Goal: Task Accomplishment & Management: Manage account settings

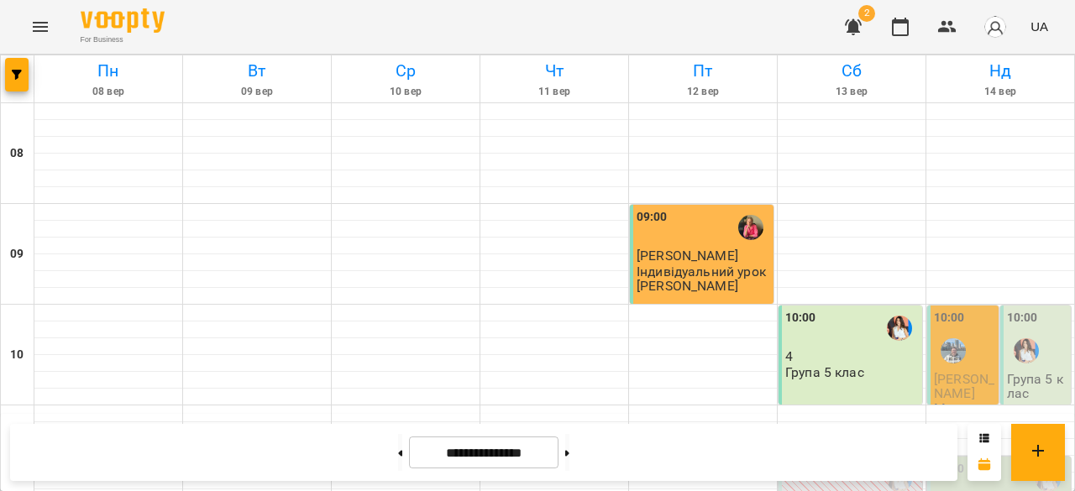
scroll to position [44, 0]
click at [949, 339] on img "Бануляк Наталія Василівна" at bounding box center [953, 351] width 25 height 25
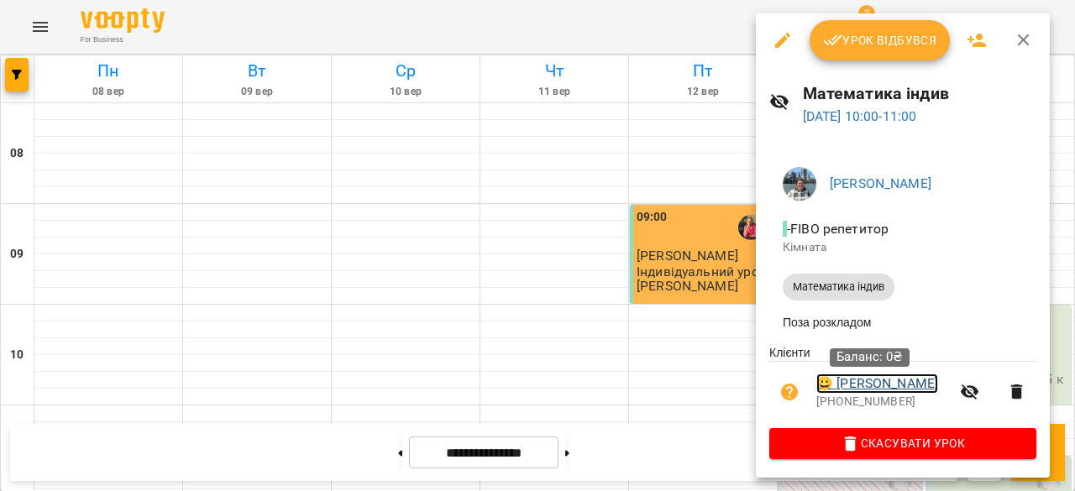
click at [900, 387] on link "😀 [PERSON_NAME]" at bounding box center [877, 384] width 122 height 20
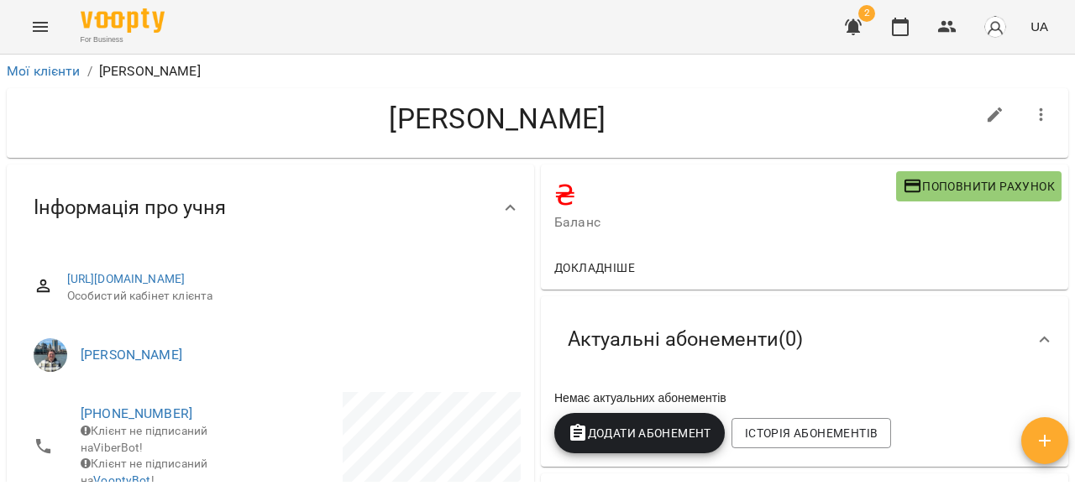
click at [964, 183] on span "Поповнити рахунок" at bounding box center [979, 186] width 152 height 20
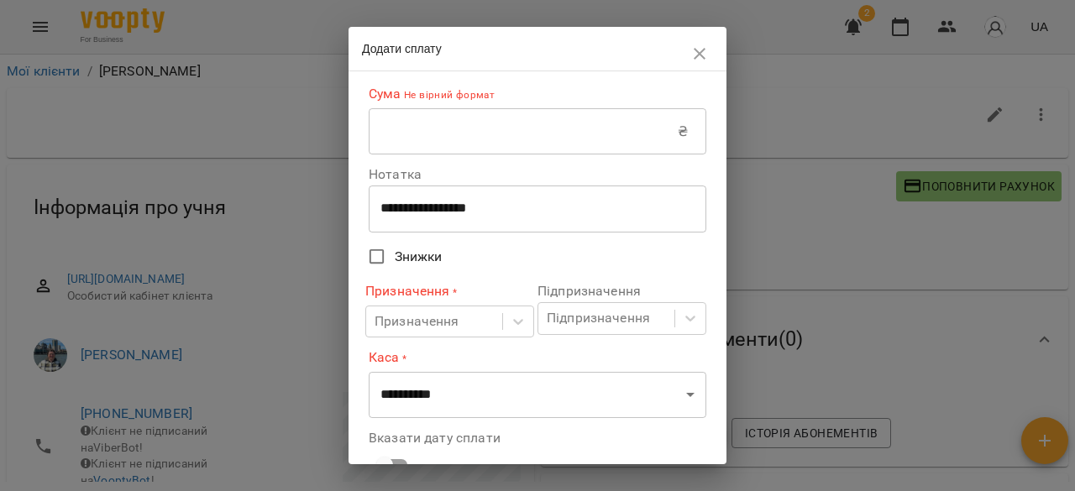
click at [438, 131] on input "text" at bounding box center [523, 131] width 309 height 47
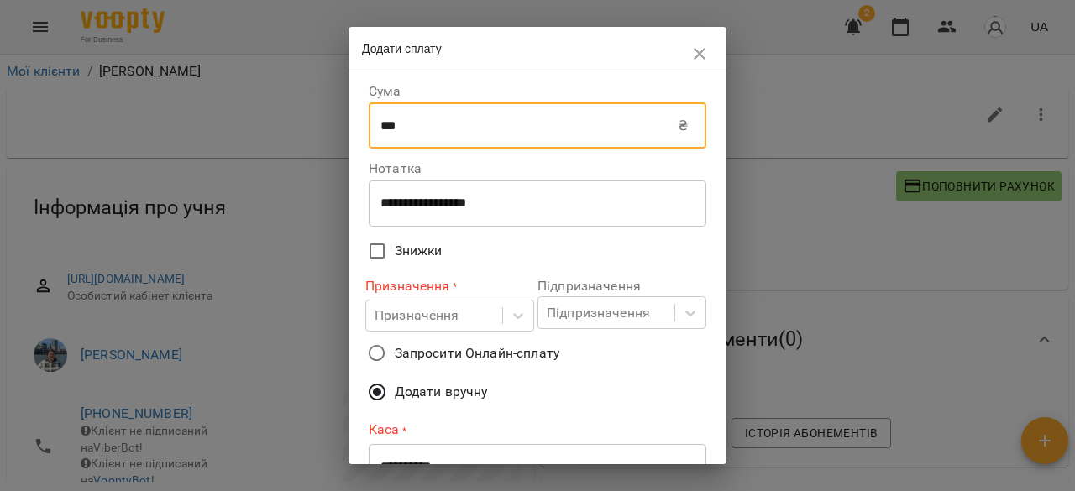
type input "***"
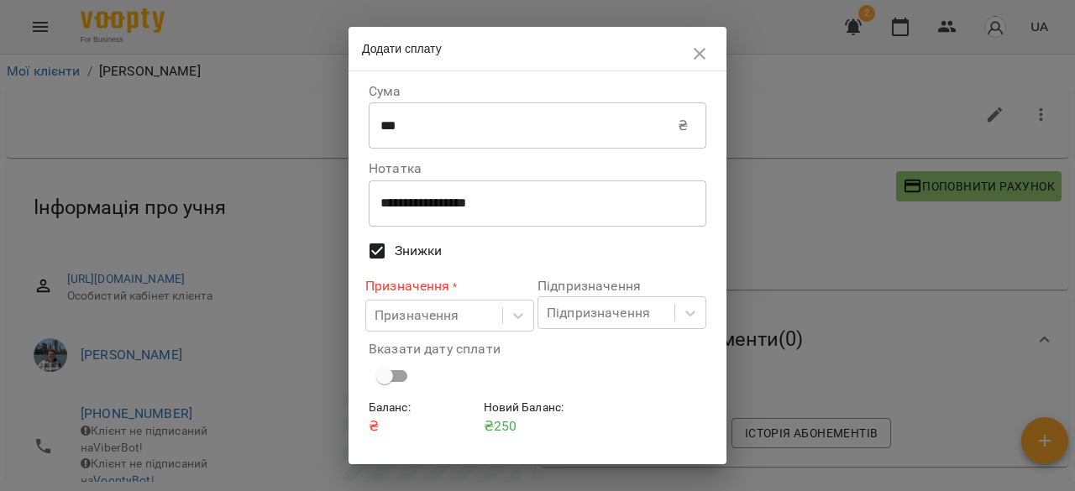
scroll to position [44, 0]
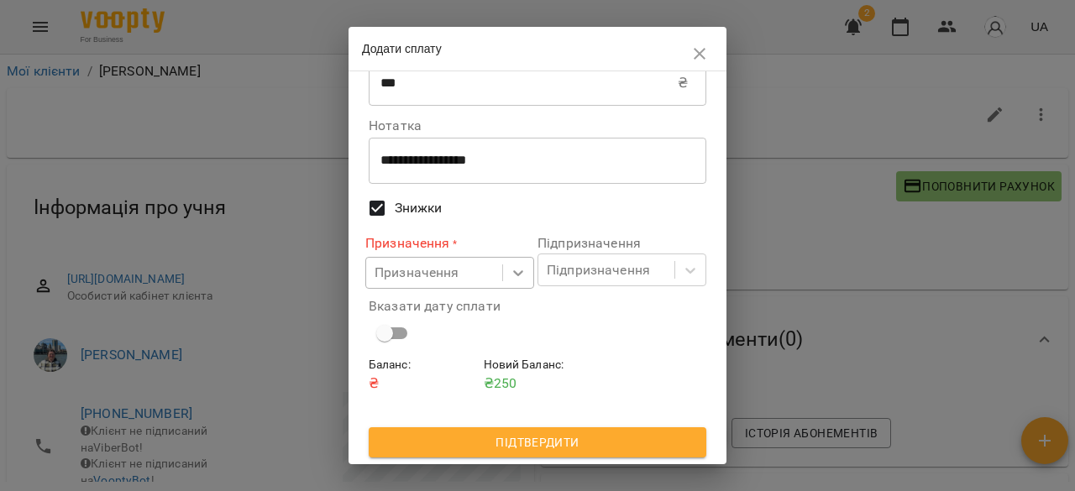
click at [510, 262] on div at bounding box center [518, 273] width 30 height 30
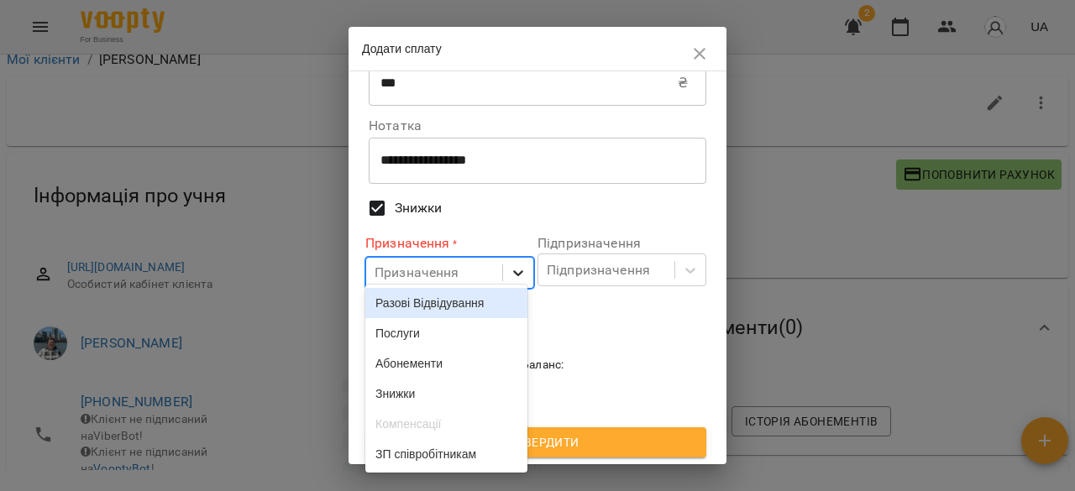
scroll to position [14, 0]
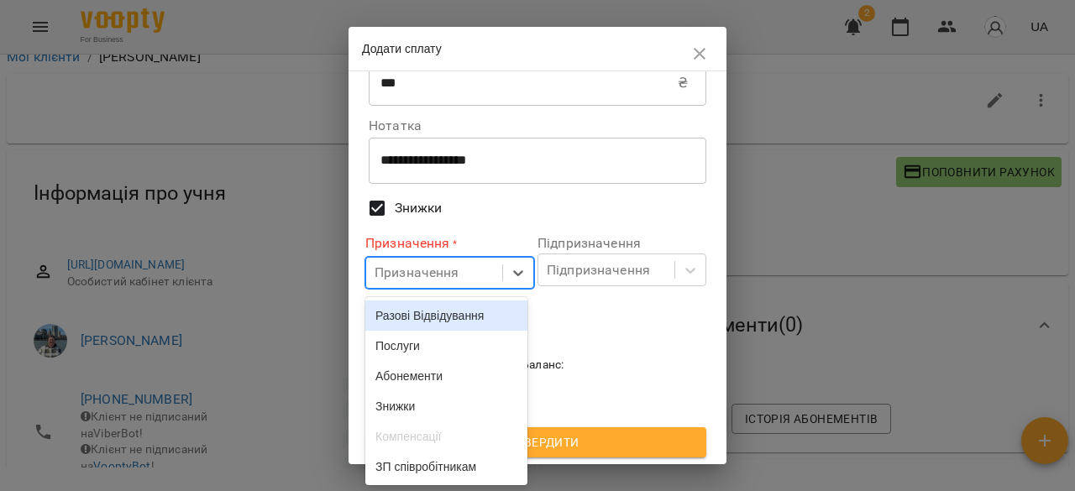
click at [459, 329] on div "Разові Відвідування" at bounding box center [446, 316] width 162 height 30
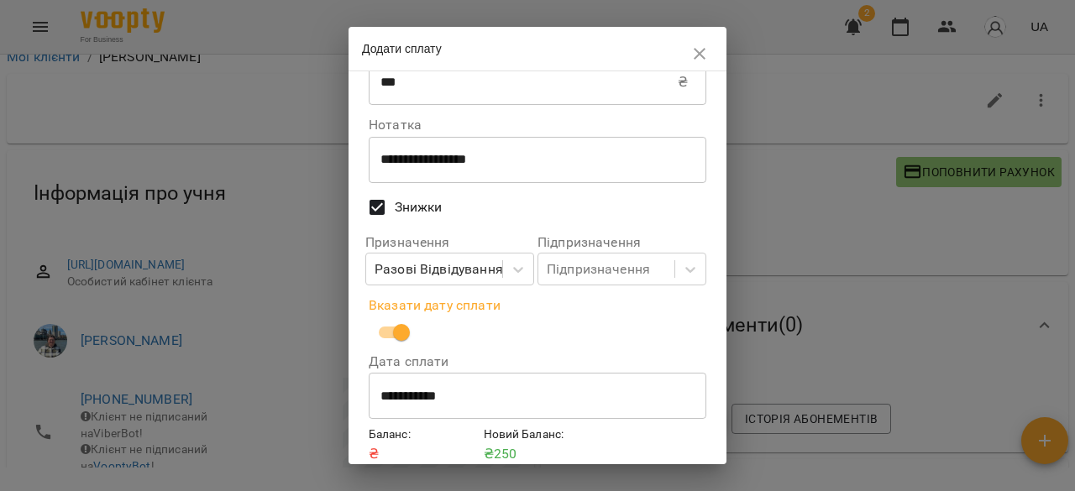
scroll to position [114, 0]
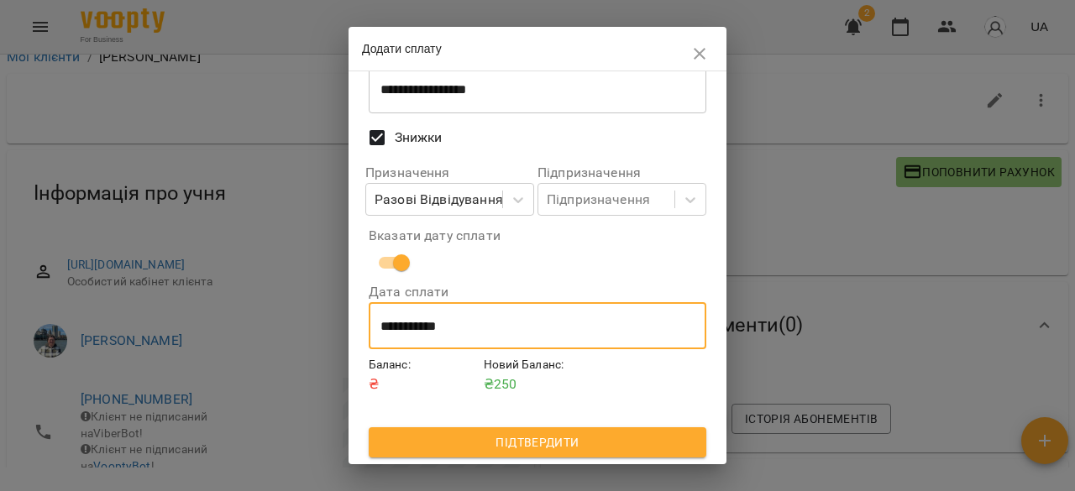
click at [463, 323] on input "**********" at bounding box center [538, 325] width 338 height 47
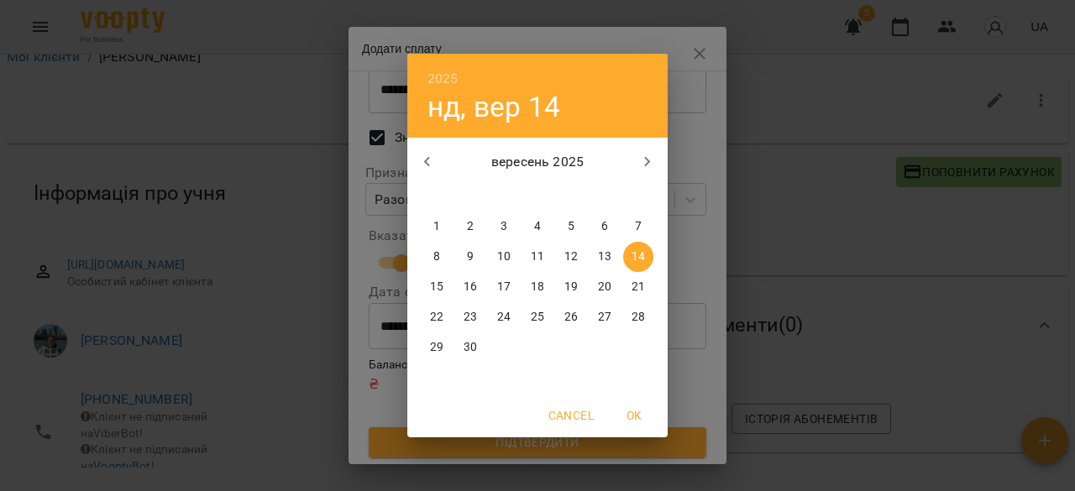
click at [630, 407] on span "OK" at bounding box center [634, 416] width 40 height 20
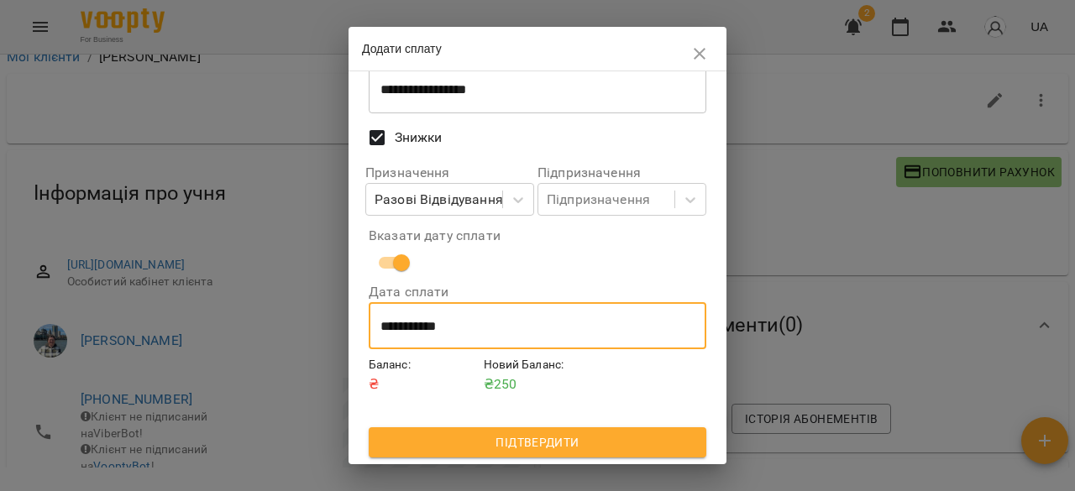
click at [541, 444] on span "Підтвердити" at bounding box center [537, 443] width 311 height 20
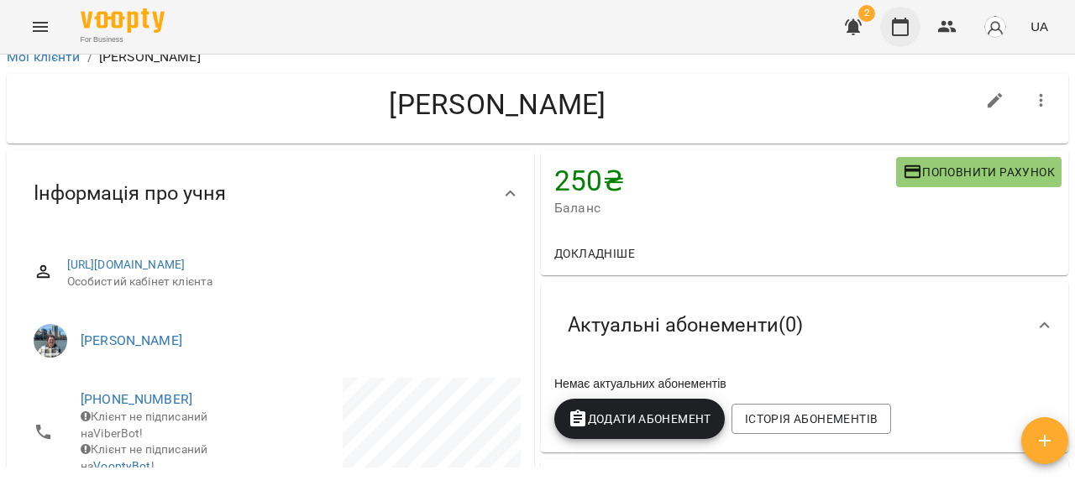
click at [903, 36] on icon "button" at bounding box center [900, 27] width 20 height 20
